Goal: Transaction & Acquisition: Download file/media

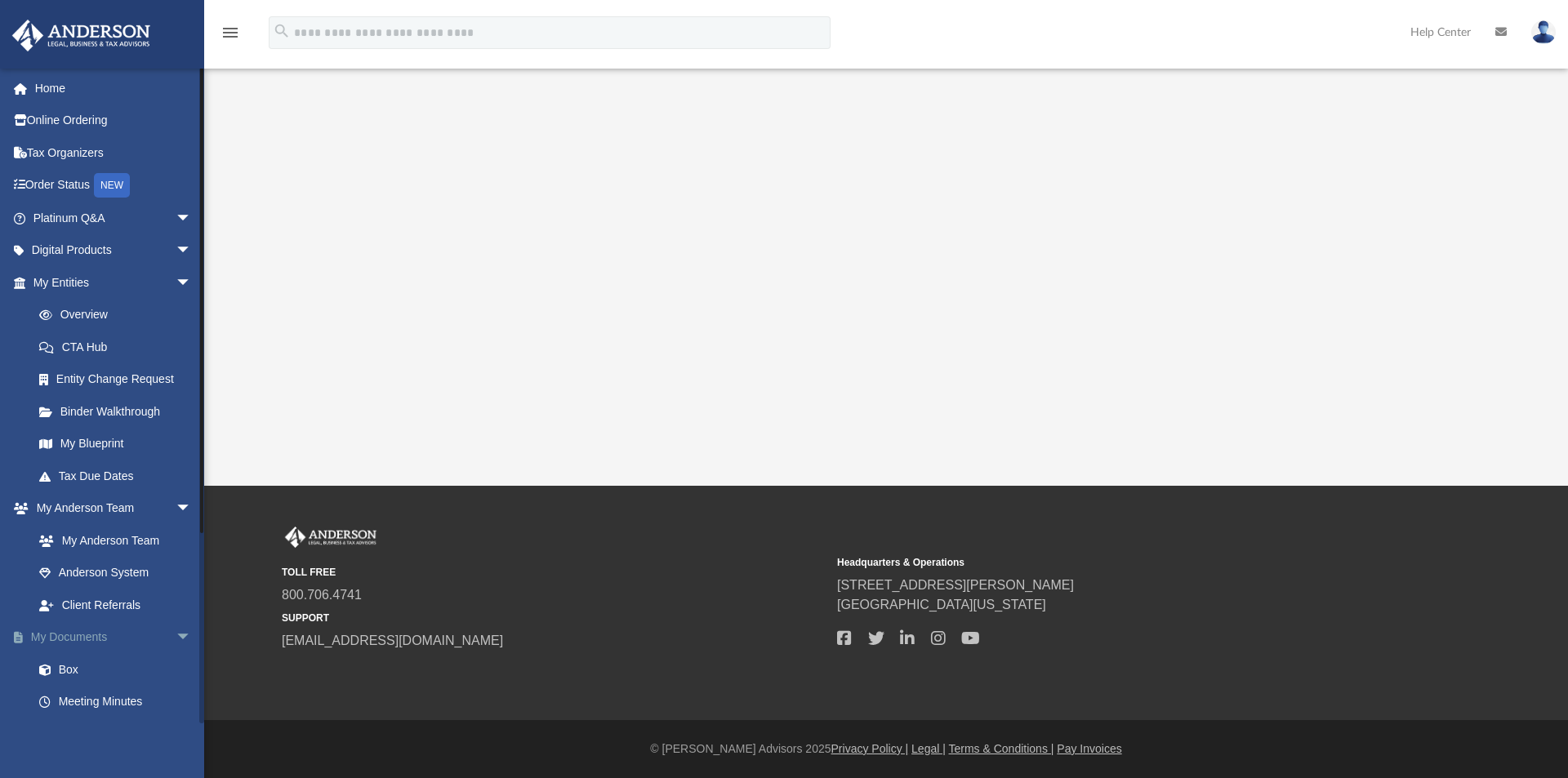
click at [91, 636] on link "My Documents arrow_drop_down" at bounding box center [113, 638] width 205 height 33
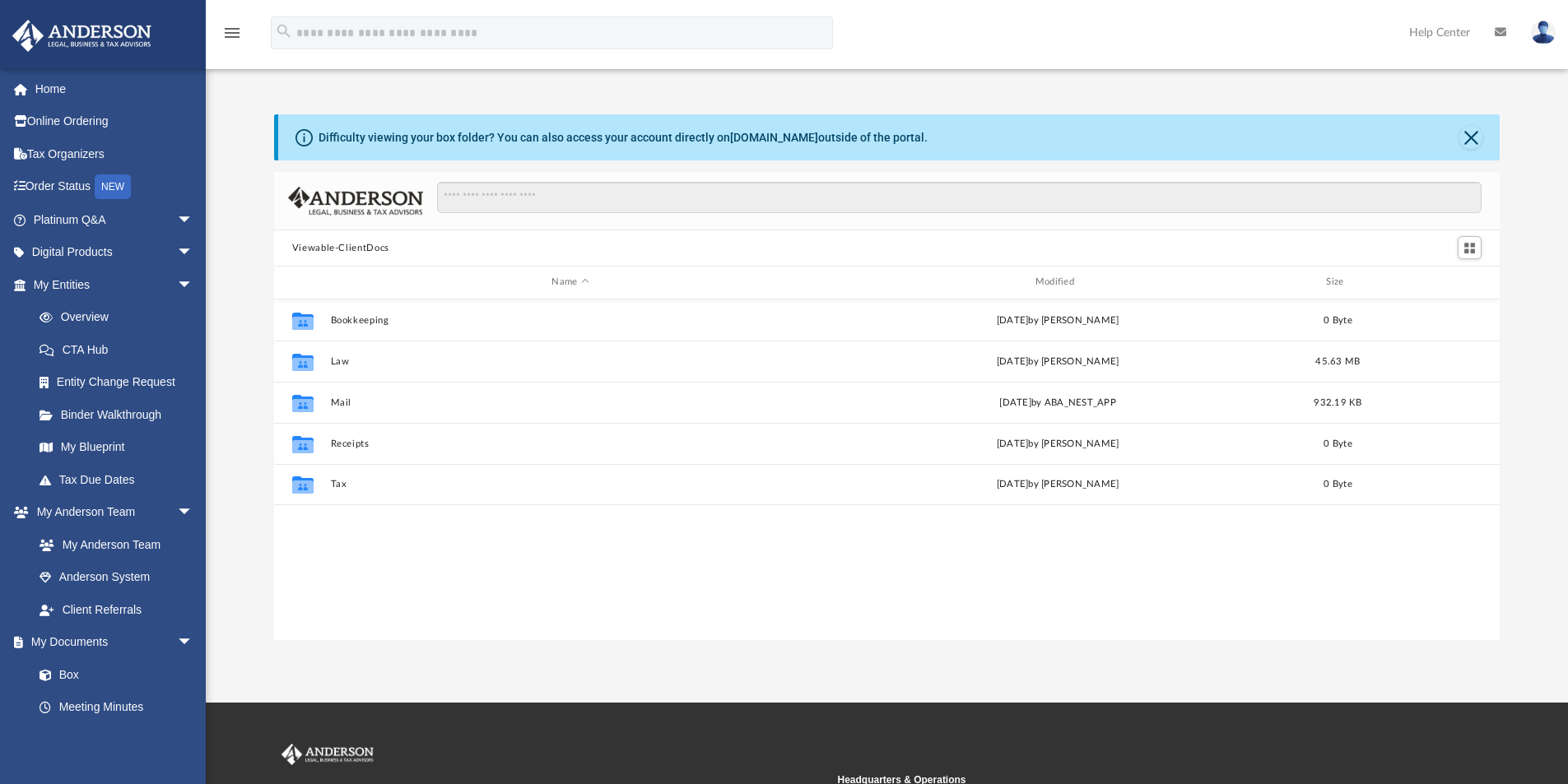
scroll to position [362, 1214]
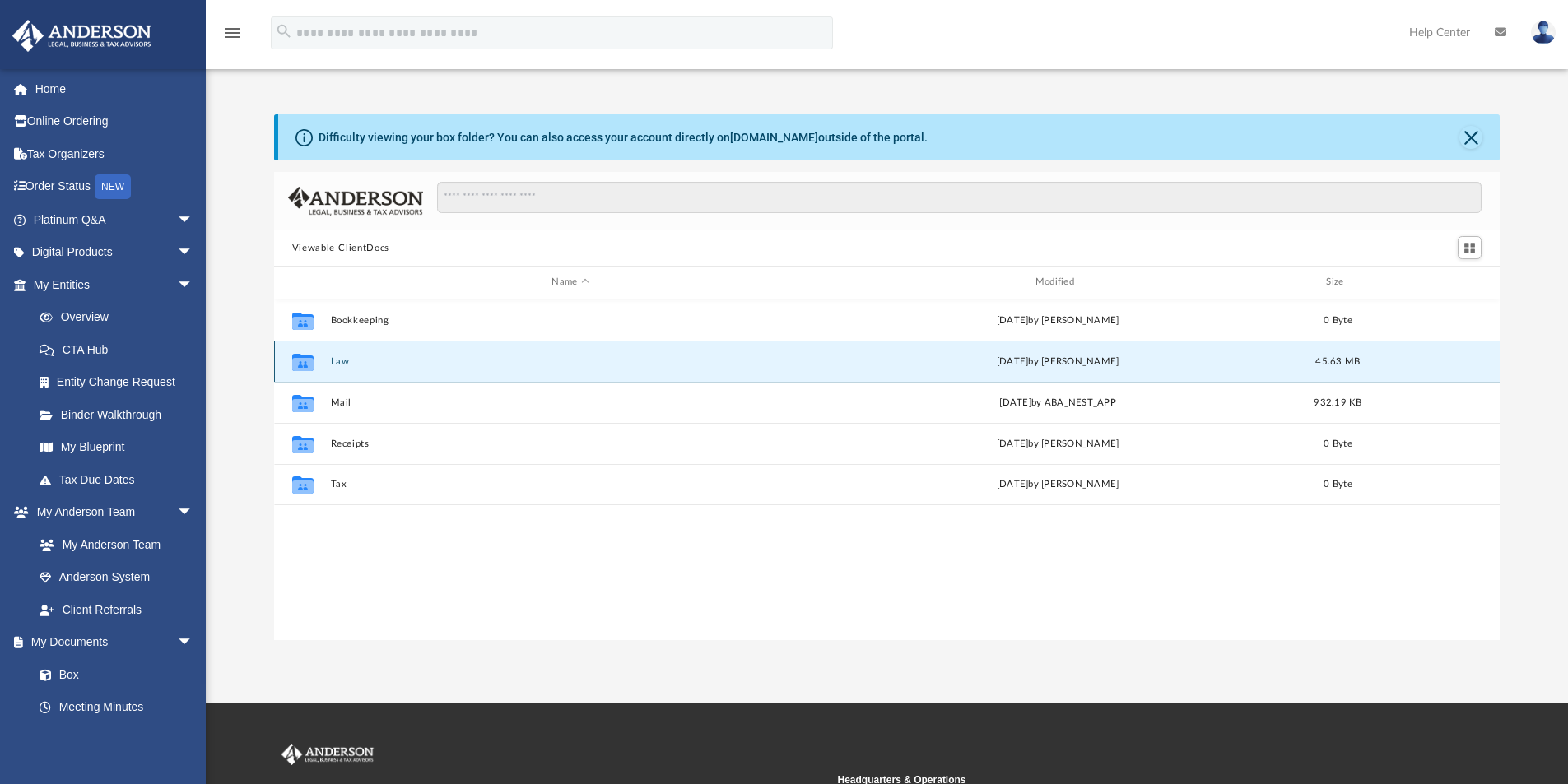
click at [338, 362] on button "Law" at bounding box center [570, 361] width 480 height 11
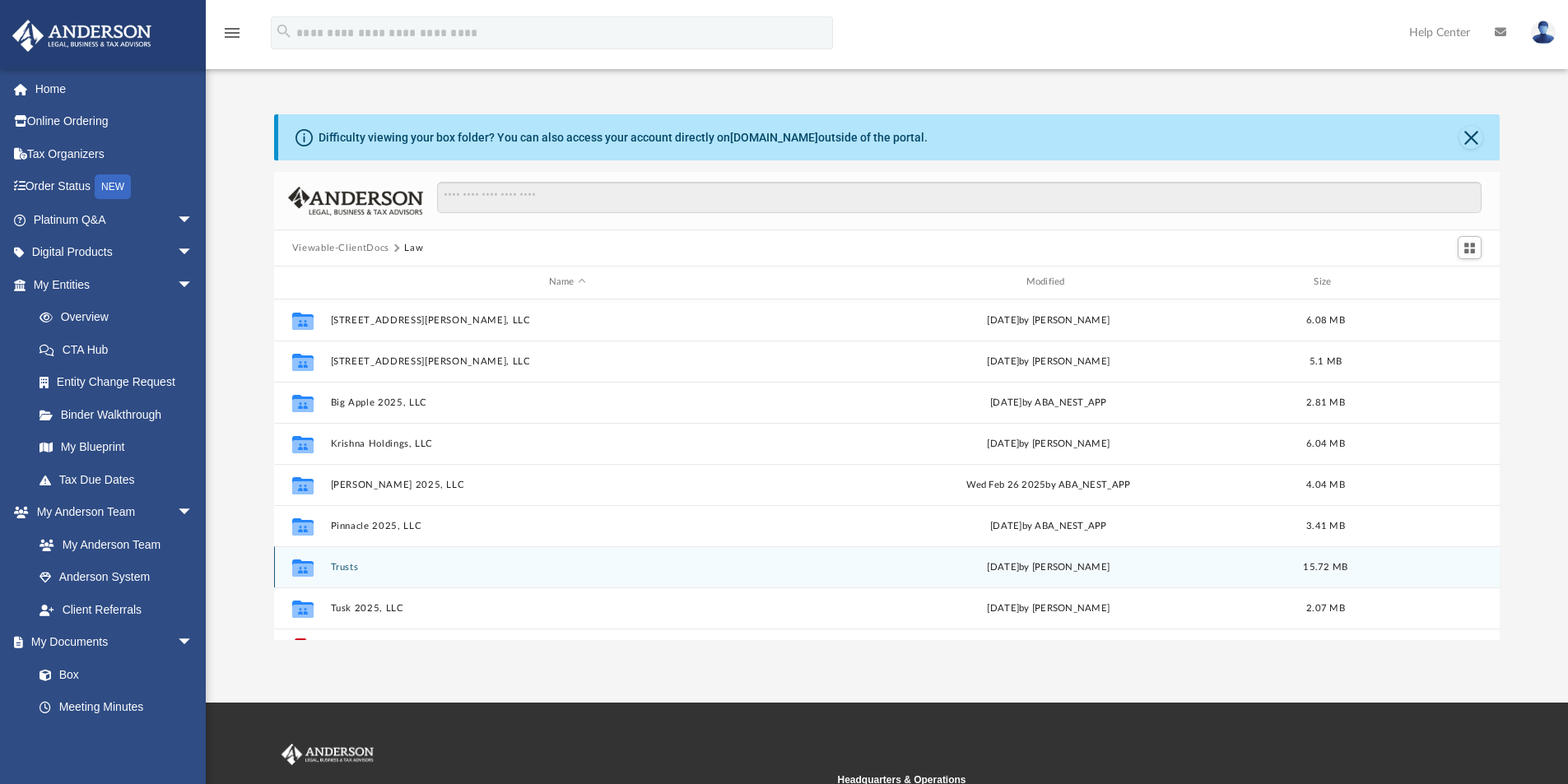
click at [340, 567] on button "Trusts" at bounding box center [567, 567] width 474 height 11
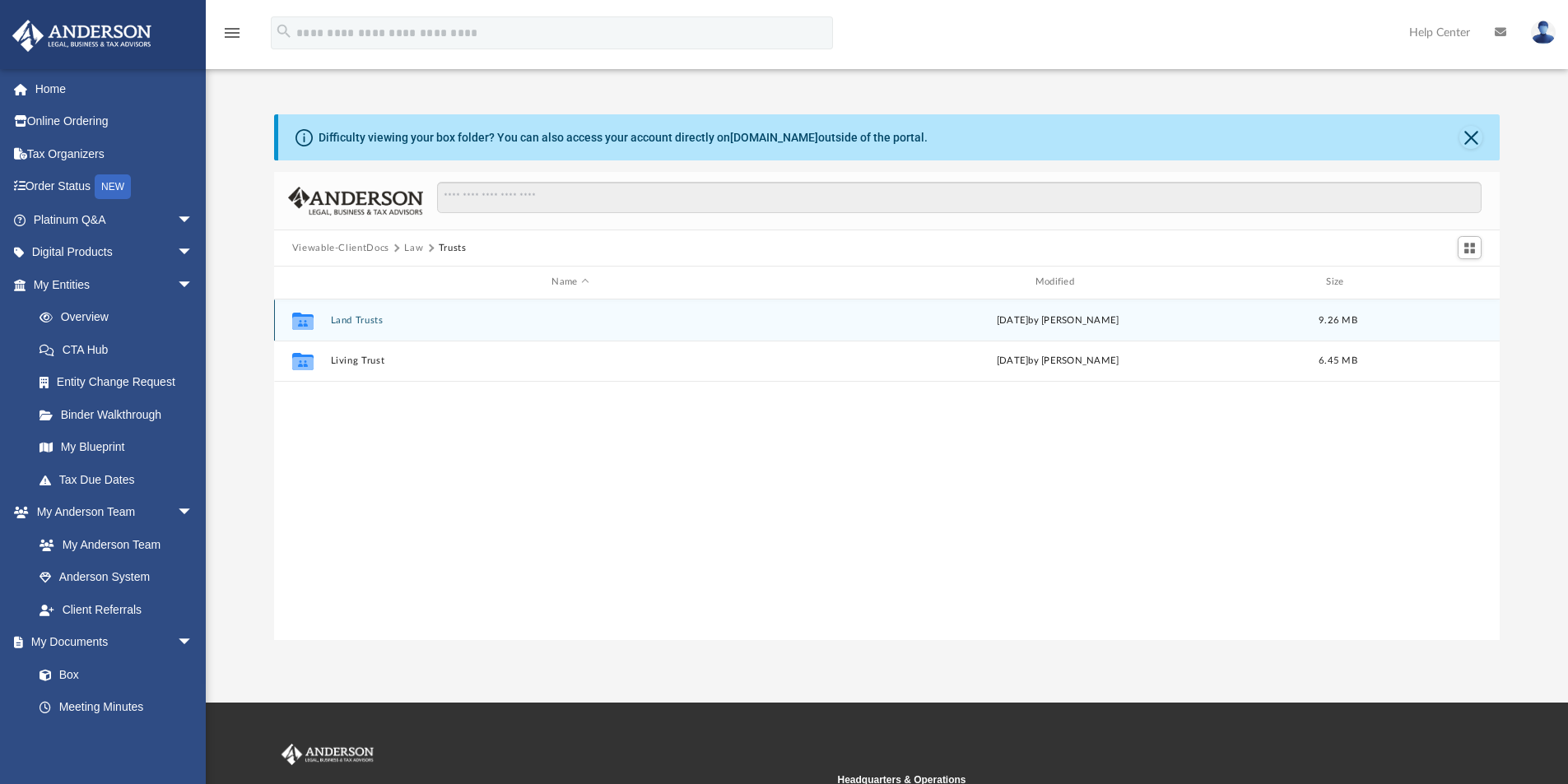
click at [368, 315] on button "Land Trusts" at bounding box center [570, 321] width 480 height 11
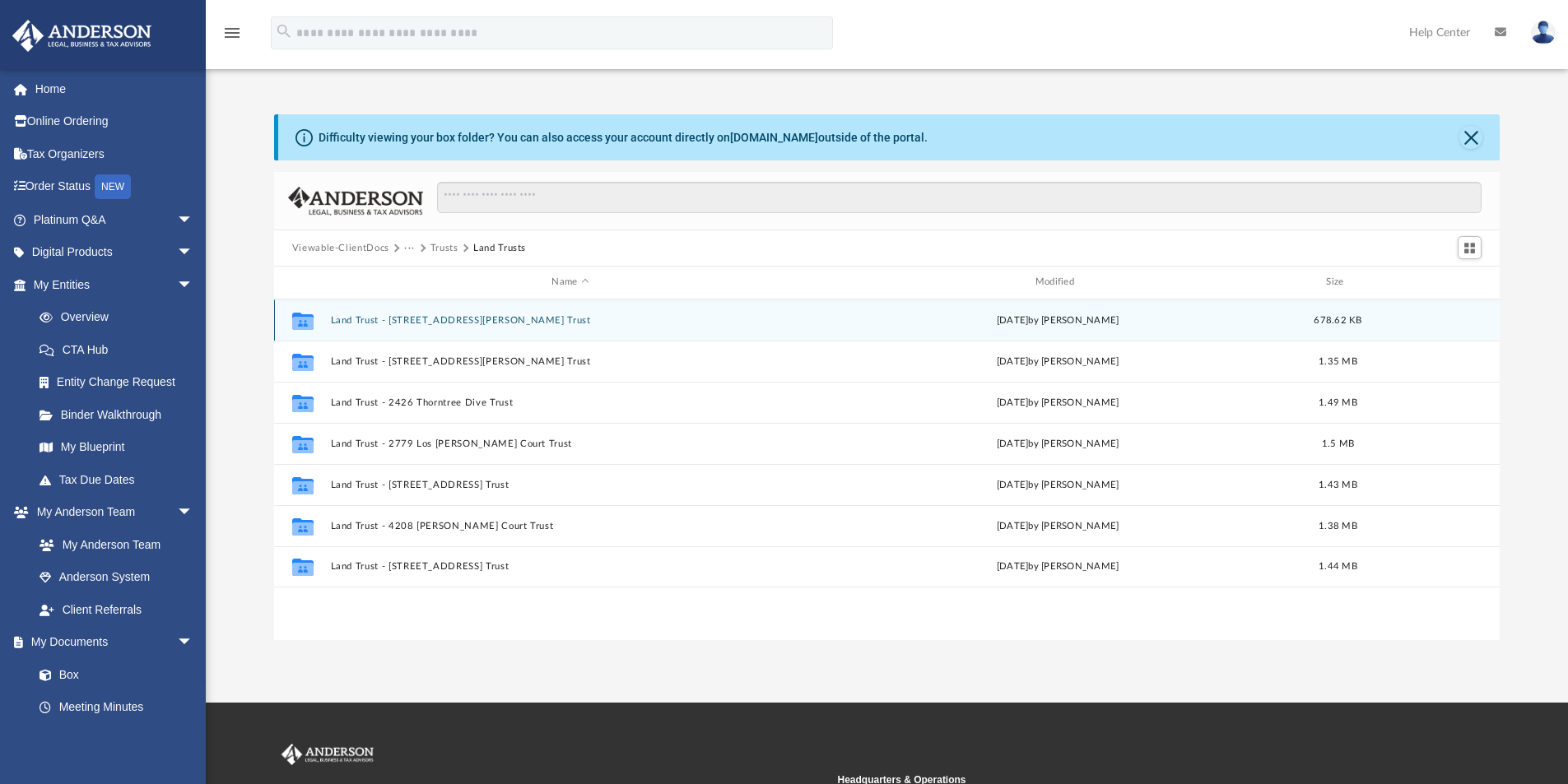
click at [465, 312] on div "Collaborated Folder Land Trust - [STREET_ADDRESS][PERSON_NAME] Trust [DATE] by …" at bounding box center [887, 320] width 1227 height 41
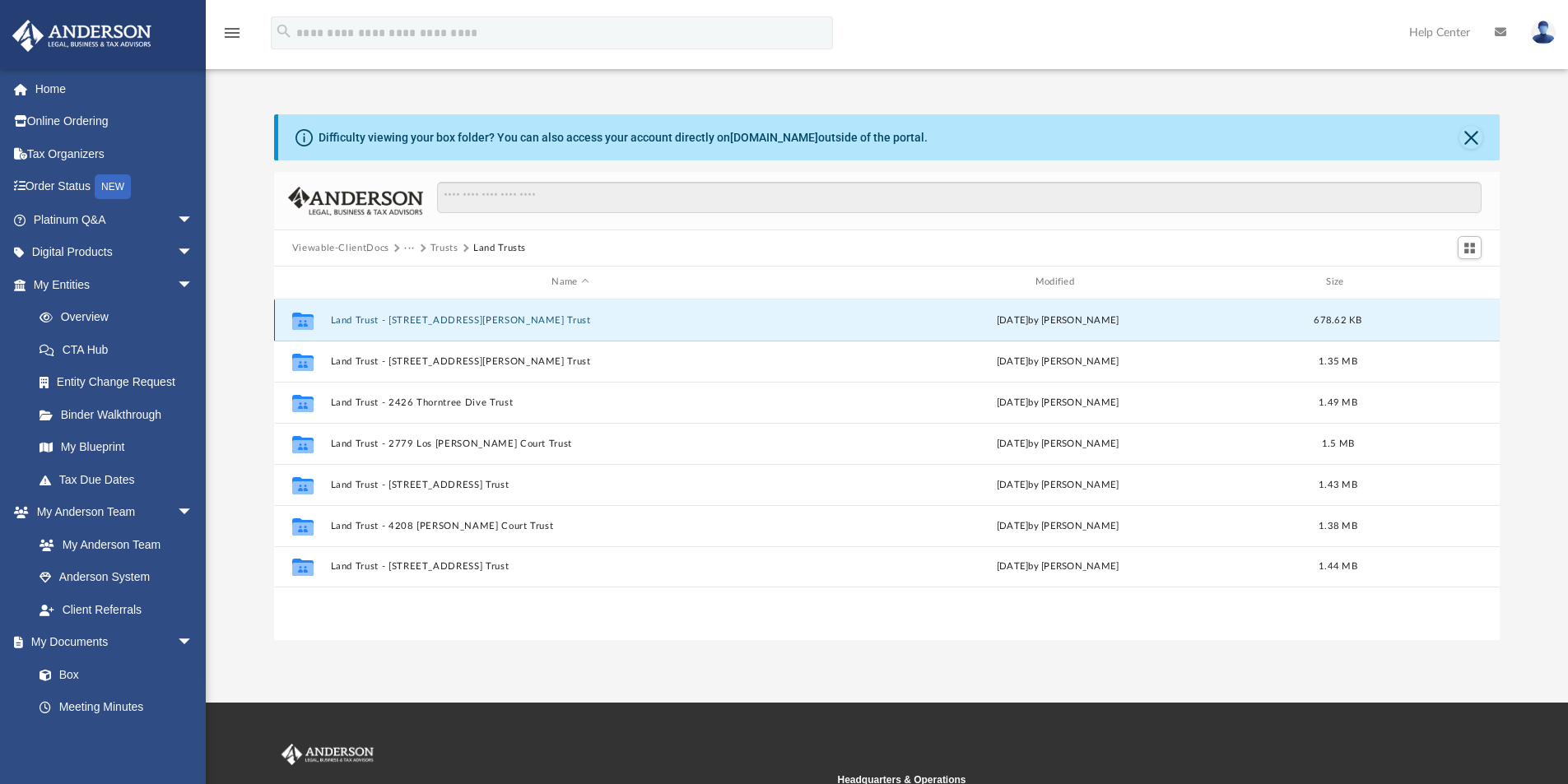
click at [465, 319] on button "Land Trust - [STREET_ADDRESS][PERSON_NAME] Trust" at bounding box center [570, 321] width 480 height 11
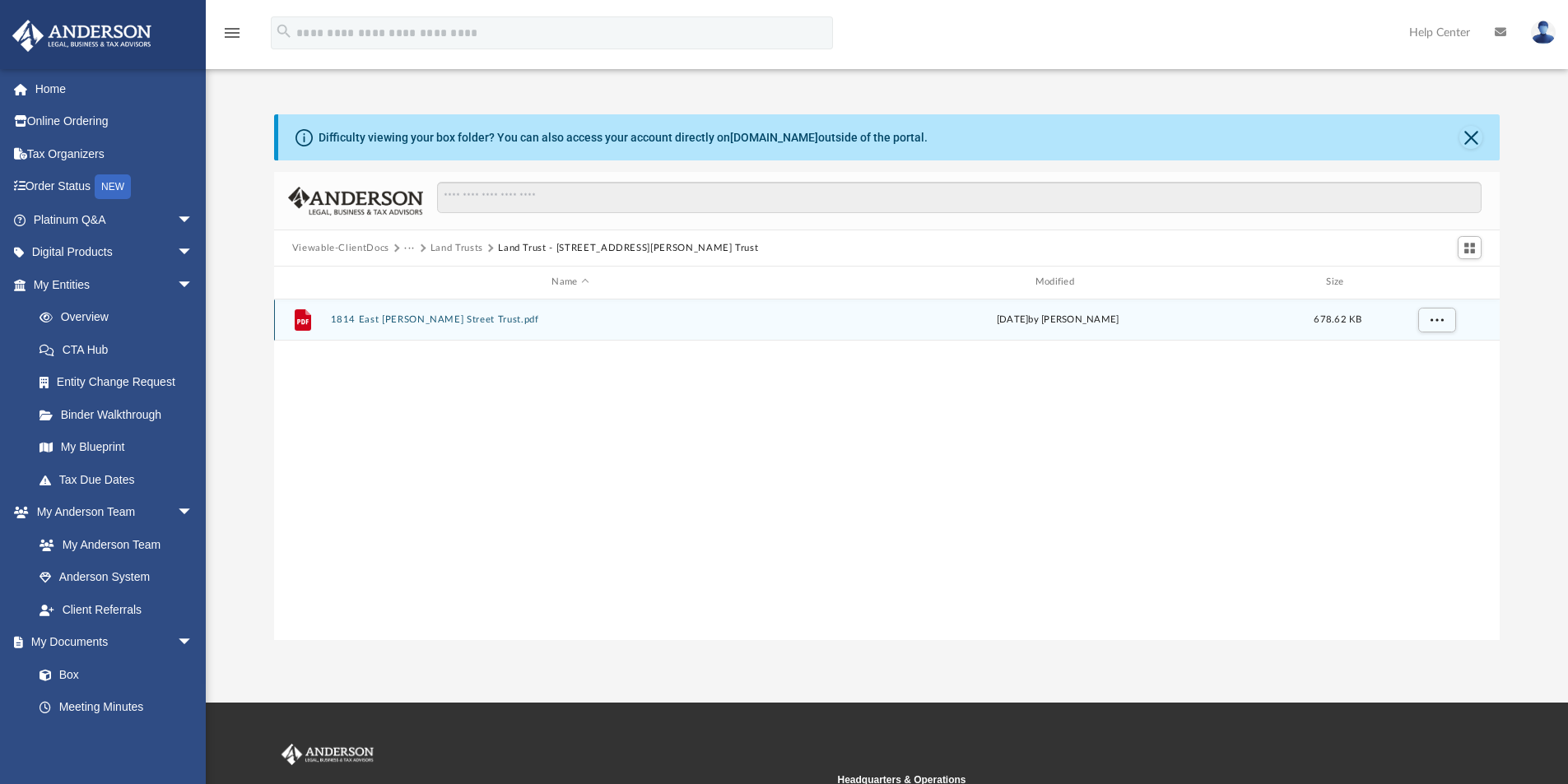
click at [414, 318] on button "1814 East [PERSON_NAME] Street Trust.pdf" at bounding box center [570, 320] width 480 height 11
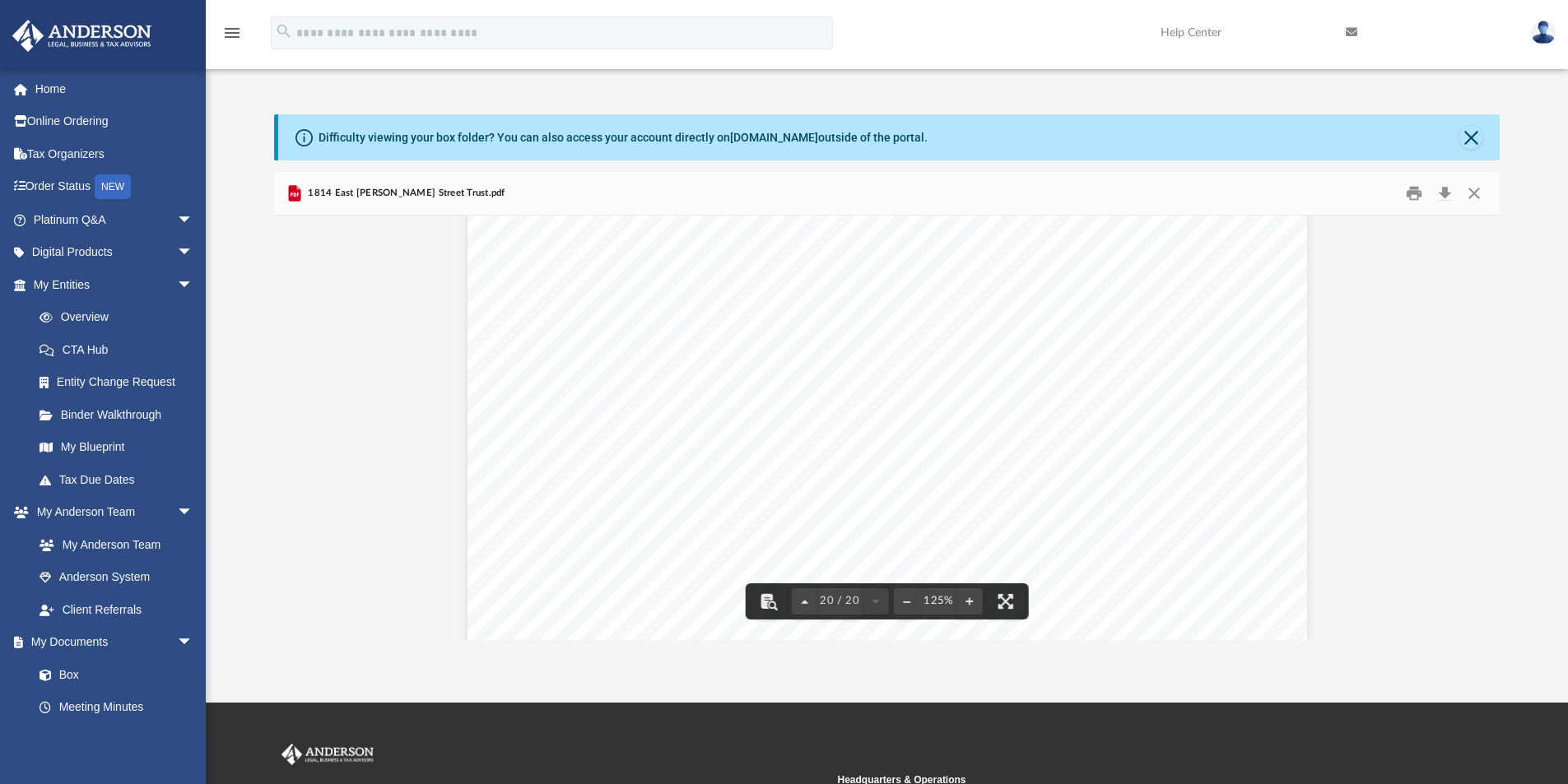
scroll to position [21785, 0]
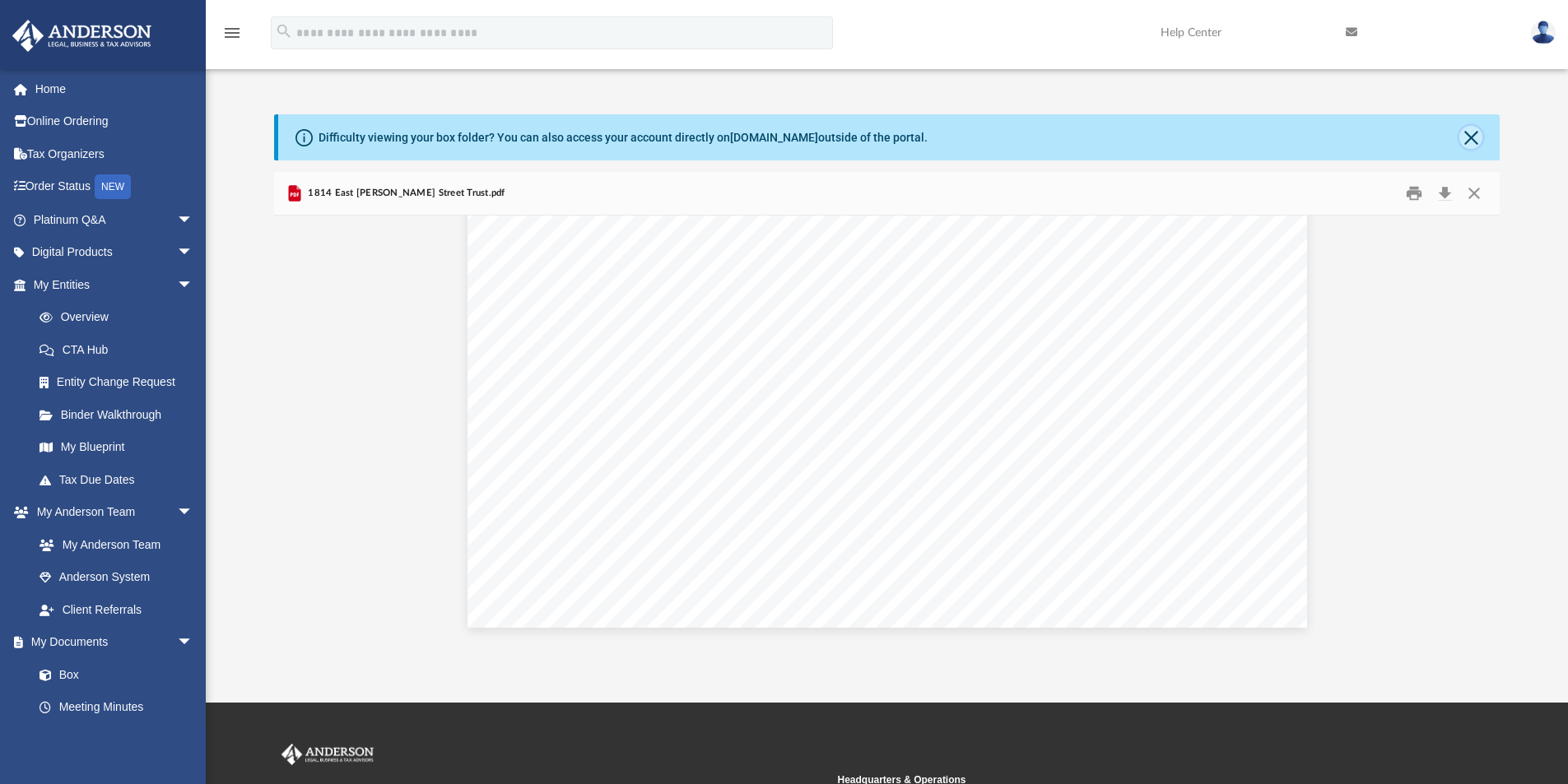
click at [1471, 137] on button "Close" at bounding box center [1471, 137] width 23 height 23
